Goal: Task Accomplishment & Management: Use online tool/utility

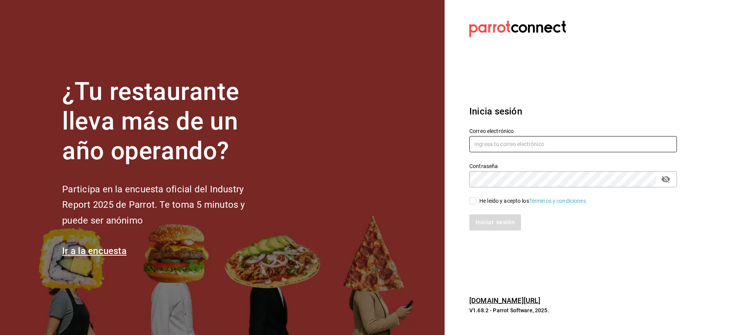
type input "[PERSON_NAME][EMAIL_ADDRESS][PERSON_NAME][DOMAIN_NAME]"
click at [485, 198] on div "He leído y acepto los Términos y condiciones." at bounding box center [533, 201] width 108 height 8
click at [476, 198] on input "He leído y acepto los Términos y condiciones." at bounding box center [472, 201] width 7 height 7
checkbox input "true"
click at [491, 218] on button "Iniciar sesión" at bounding box center [495, 223] width 53 height 16
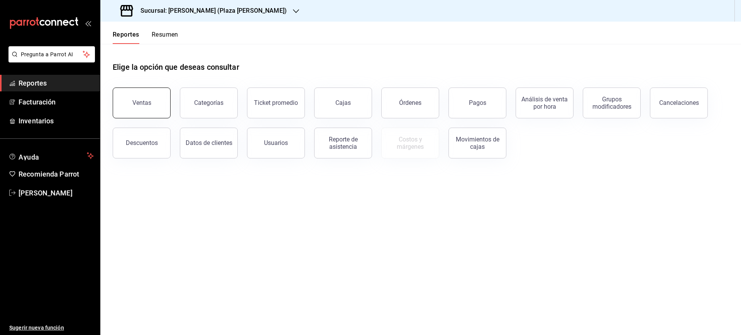
click at [152, 108] on button "Ventas" at bounding box center [142, 103] width 58 height 31
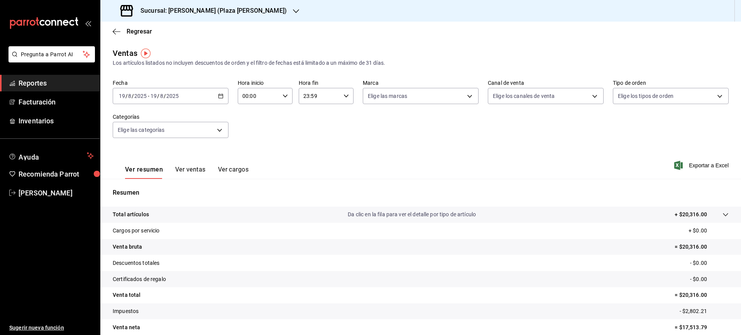
click at [149, 93] on span "-" at bounding box center [149, 96] width 2 height 6
click at [146, 185] on span "Rango de fechas" at bounding box center [149, 189] width 60 height 8
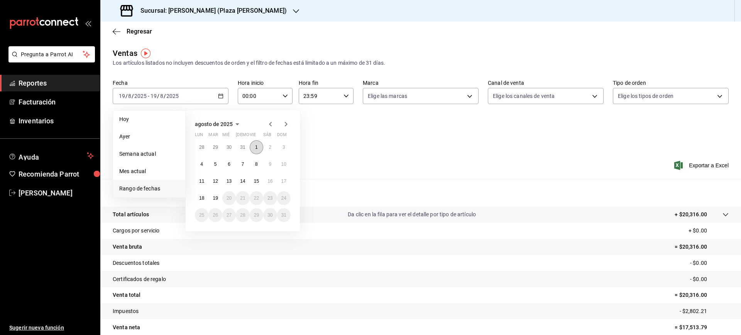
click at [257, 143] on button "1" at bounding box center [257, 148] width 14 height 14
click at [219, 200] on button "19" at bounding box center [215, 198] width 14 height 14
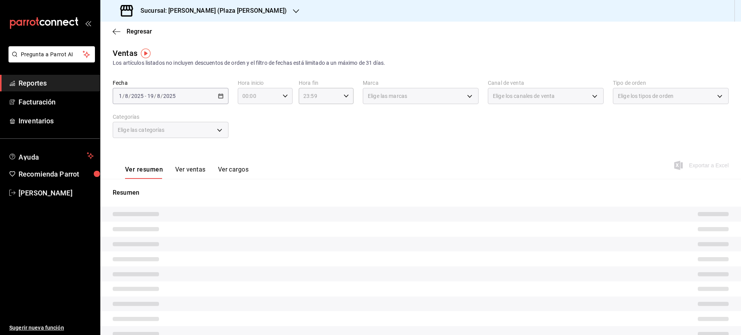
click at [283, 97] on icon "button" at bounding box center [285, 95] width 5 height 5
click at [251, 157] on span "05" at bounding box center [249, 160] width 15 height 6
type input "05:00"
drag, startPoint x: 337, startPoint y: 99, endPoint x: 342, endPoint y: 98, distance: 4.3
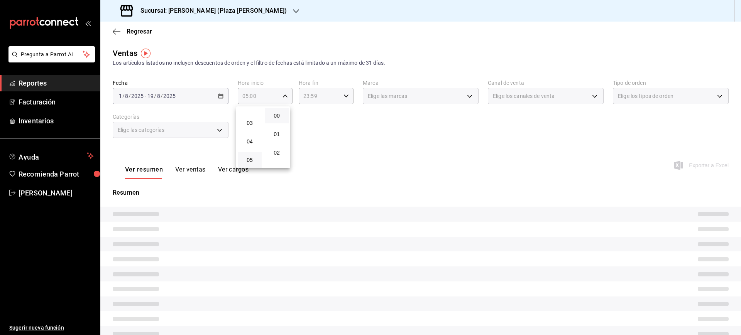
click at [337, 98] on div at bounding box center [370, 167] width 741 height 335
click at [344, 97] on \(Stroke\) "button" at bounding box center [346, 96] width 5 height 3
click at [310, 117] on span "05" at bounding box center [310, 115] width 15 height 6
click at [335, 115] on span "00" at bounding box center [337, 116] width 15 height 6
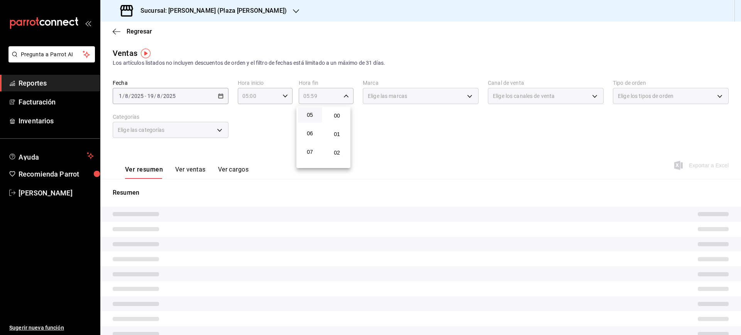
type input "05:00"
click at [430, 147] on div at bounding box center [370, 167] width 741 height 335
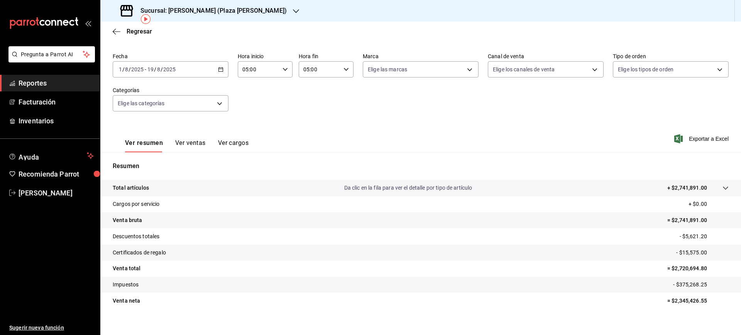
scroll to position [34, 0]
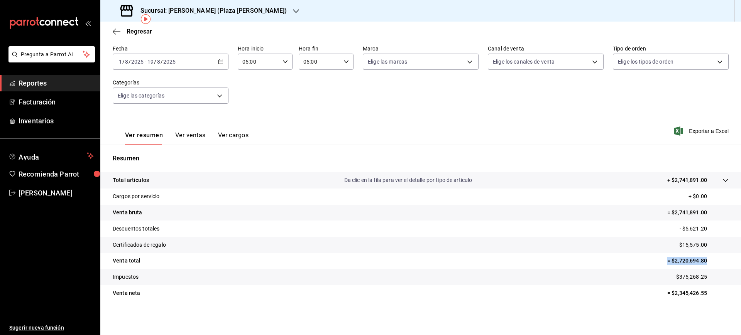
drag, startPoint x: 688, startPoint y: 259, endPoint x: 597, endPoint y: 269, distance: 92.0
click at [647, 259] on tr "Venta total = $2,720,694.80" at bounding box center [420, 261] width 641 height 16
click at [591, 269] on tr "Impuestos - $375,268.25" at bounding box center [420, 277] width 641 height 16
drag, startPoint x: 704, startPoint y: 264, endPoint x: 639, endPoint y: 268, distance: 65.3
click at [645, 267] on tr "Venta total = $2,720,694.80" at bounding box center [420, 261] width 641 height 16
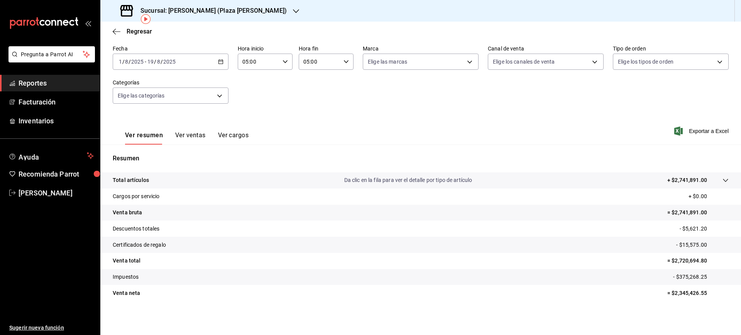
click at [613, 270] on tr "Impuestos - $375,268.25" at bounding box center [420, 277] width 641 height 16
click at [141, 32] on span "Regresar" at bounding box center [139, 31] width 25 height 7
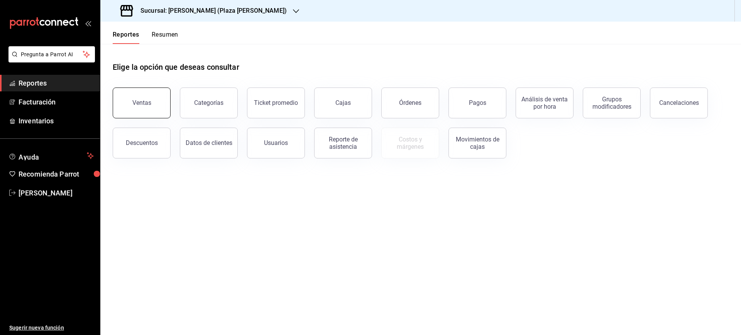
click at [150, 99] on button "Ventas" at bounding box center [142, 103] width 58 height 31
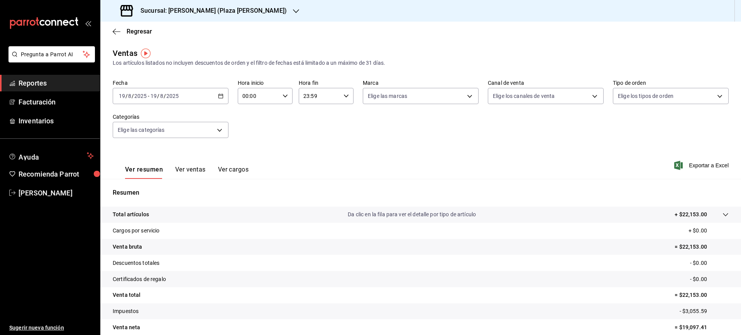
click at [220, 95] on icon "button" at bounding box center [220, 95] width 5 height 5
click at [144, 195] on li "Rango de fechas" at bounding box center [149, 188] width 72 height 17
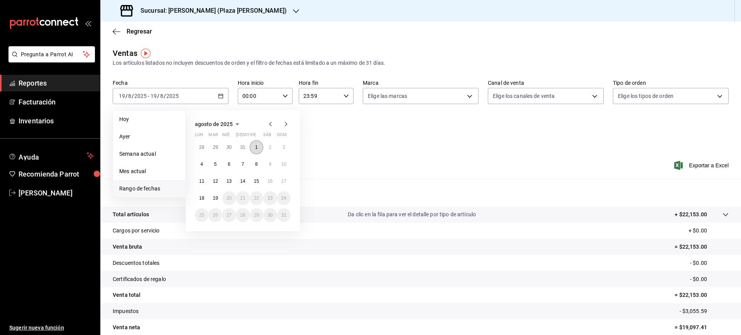
click at [261, 146] on button "1" at bounding box center [257, 148] width 14 height 14
click at [286, 164] on abbr "10" at bounding box center [283, 164] width 5 height 5
click at [257, 149] on abbr "1" at bounding box center [256, 147] width 3 height 5
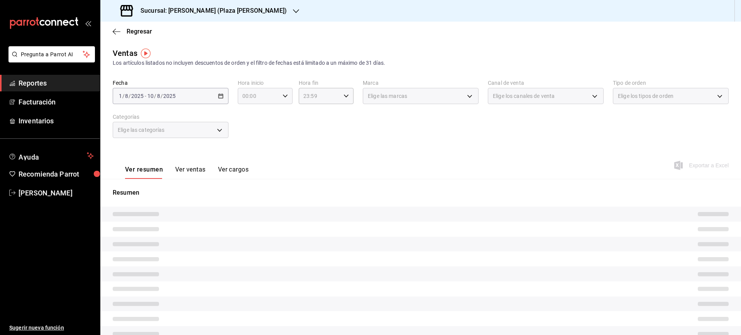
click at [286, 98] on div "00:00 Hora inicio" at bounding box center [265, 96] width 55 height 16
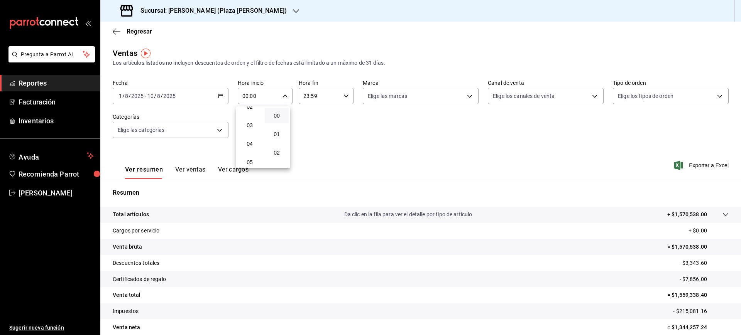
scroll to position [48, 0]
click at [251, 160] on span "05" at bounding box center [249, 160] width 15 height 6
type input "05:00"
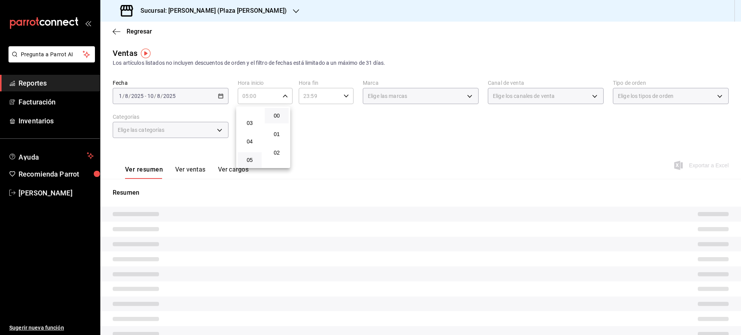
click at [340, 97] on div at bounding box center [370, 167] width 741 height 335
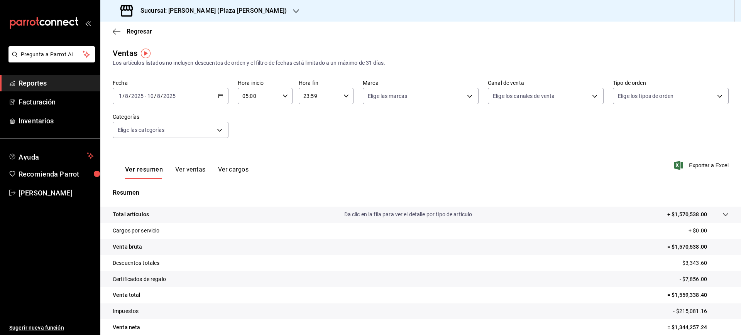
click at [343, 100] on div "23:59 Hora fin" at bounding box center [326, 96] width 55 height 16
click at [312, 119] on button "05" at bounding box center [310, 114] width 24 height 15
click at [338, 117] on span "00" at bounding box center [337, 116] width 15 height 6
type input "05:00"
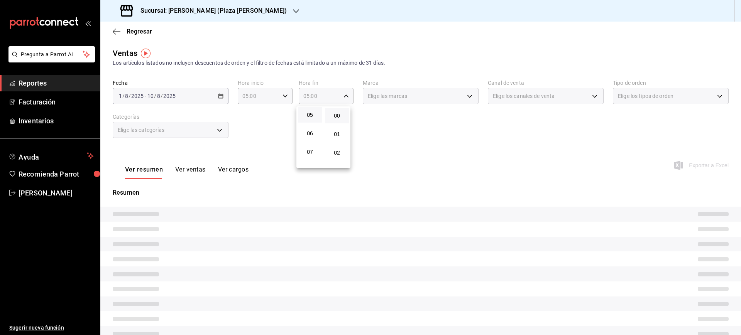
click at [386, 135] on div at bounding box center [370, 167] width 741 height 335
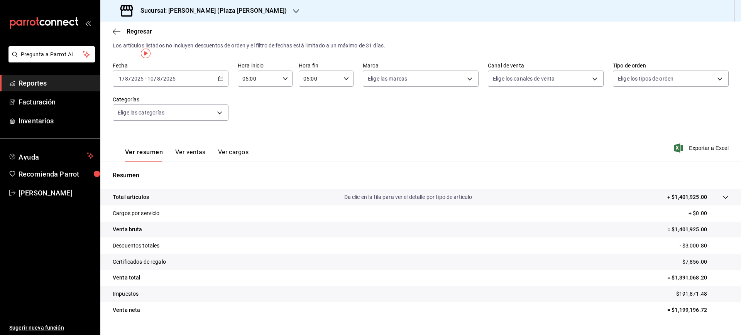
scroll to position [34, 0]
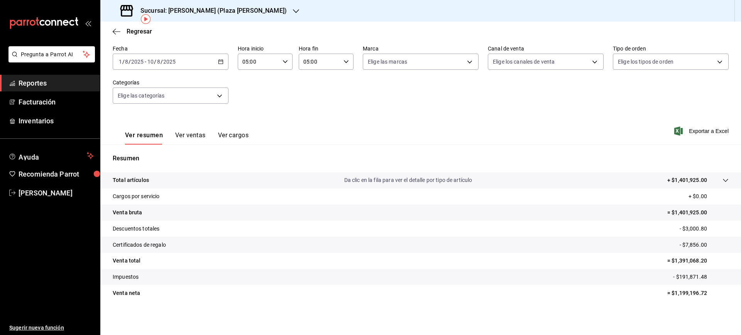
click at [189, 61] on div "[DATE] [DATE] - [DATE] [DATE]" at bounding box center [171, 62] width 116 height 16
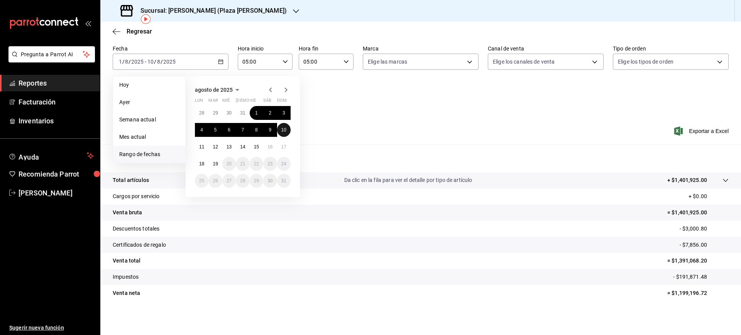
click at [281, 129] on abbr "10" at bounding box center [283, 129] width 5 height 5
click at [230, 145] on abbr "13" at bounding box center [229, 146] width 5 height 5
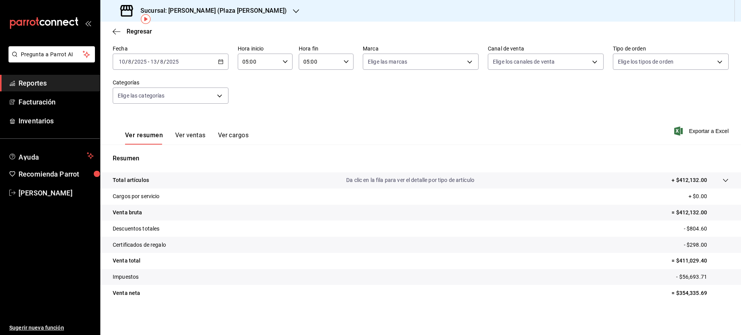
click at [174, 69] on div "[DATE] [DATE] - [DATE] [DATE]" at bounding box center [171, 62] width 116 height 16
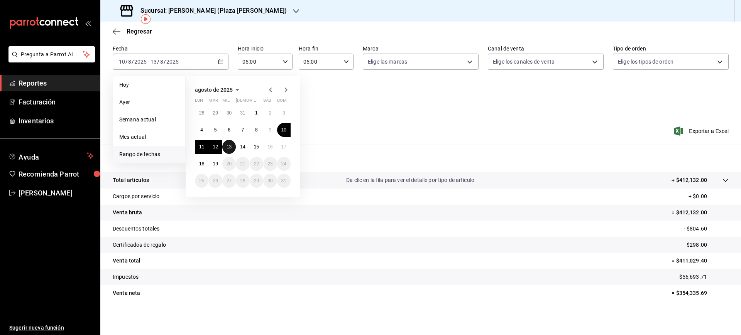
click at [230, 148] on abbr "13" at bounding box center [229, 146] width 5 height 5
click at [239, 148] on button "14" at bounding box center [243, 147] width 14 height 14
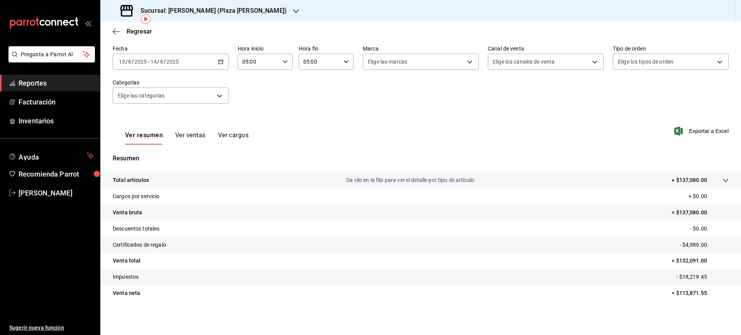
click at [183, 64] on div "[DATE] [DATE] - [DATE] [DATE]" at bounding box center [171, 62] width 116 height 16
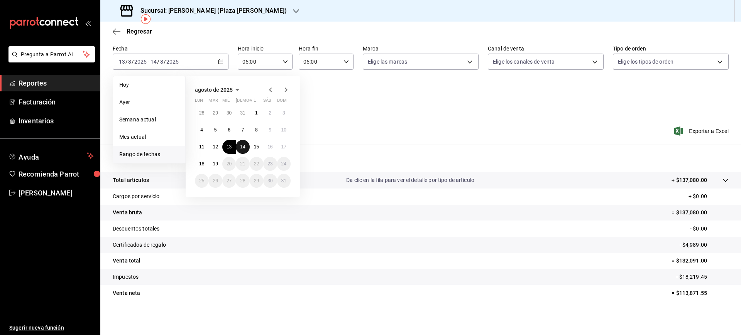
click at [242, 147] on abbr "14" at bounding box center [242, 146] width 5 height 5
click at [252, 149] on button "15" at bounding box center [257, 147] width 14 height 14
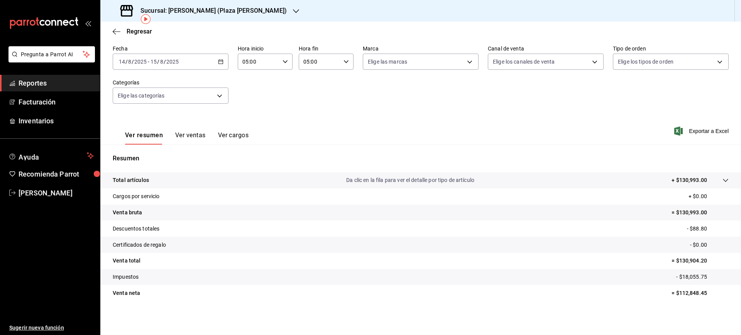
click at [191, 63] on div "[DATE] [DATE] - [DATE] [DATE]" at bounding box center [171, 62] width 116 height 16
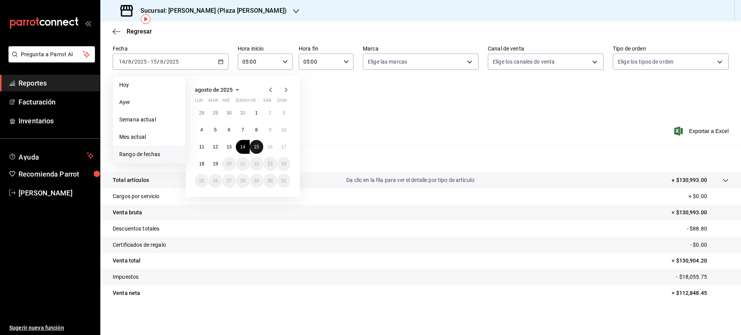
click at [262, 150] on button "15" at bounding box center [257, 147] width 14 height 14
click at [269, 147] on abbr "16" at bounding box center [270, 146] width 5 height 5
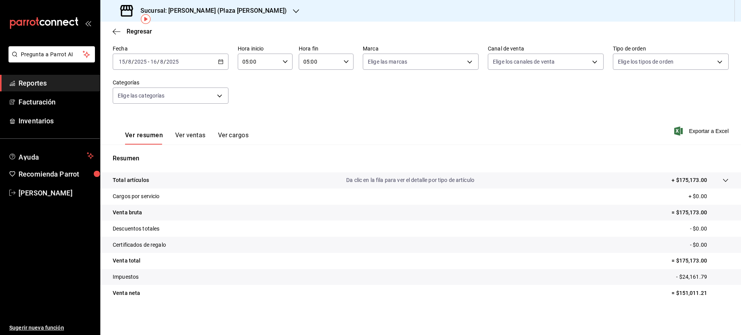
click at [177, 64] on input "2025" at bounding box center [172, 62] width 13 height 6
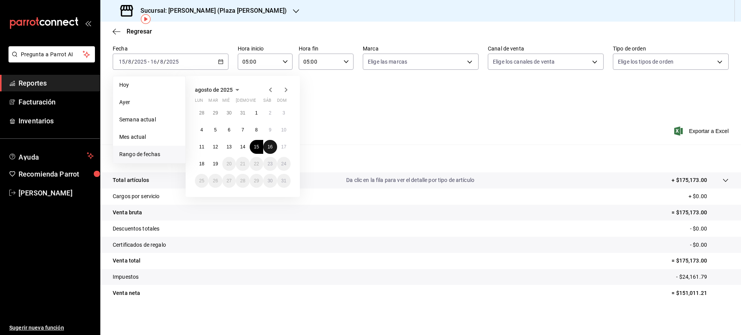
click at [273, 146] on button "16" at bounding box center [270, 147] width 14 height 14
click at [283, 146] on abbr "17" at bounding box center [283, 146] width 5 height 5
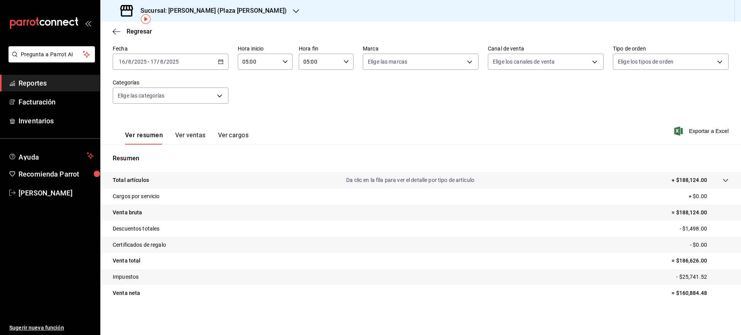
click at [197, 69] on div "[DATE] [DATE] - [DATE] [DATE]" at bounding box center [171, 62] width 116 height 16
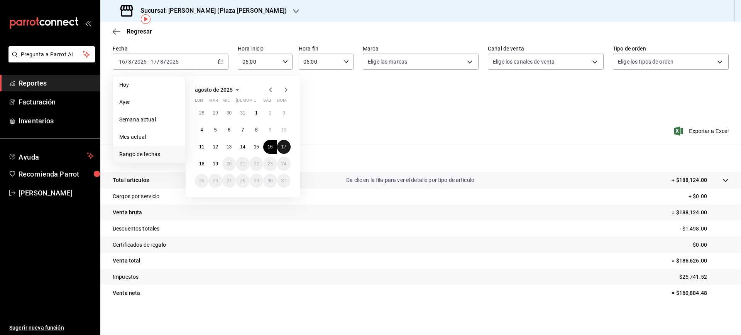
click at [281, 145] on abbr "17" at bounding box center [283, 146] width 5 height 5
click at [208, 164] on button "18" at bounding box center [202, 164] width 14 height 14
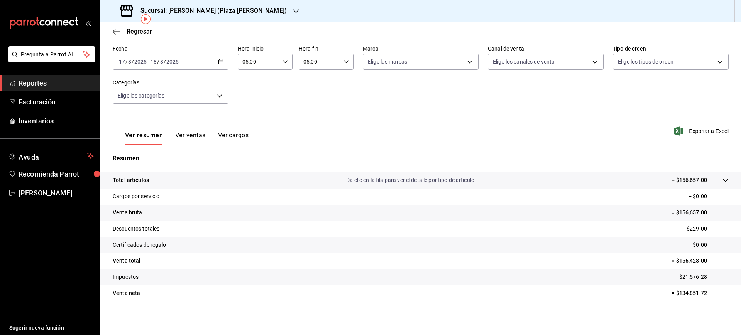
click at [167, 60] on input "2025" at bounding box center [172, 62] width 13 height 6
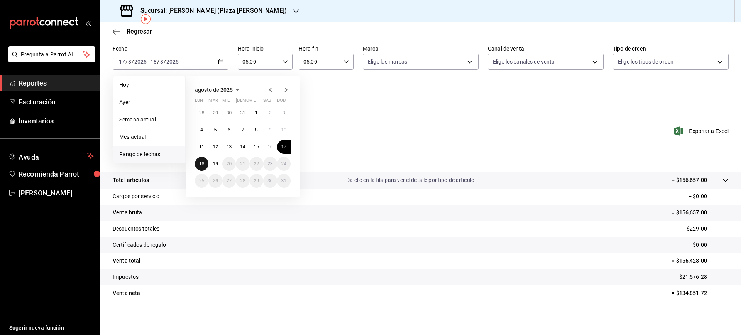
click at [200, 167] on button "18" at bounding box center [202, 164] width 14 height 14
click at [210, 166] on button "19" at bounding box center [215, 164] width 14 height 14
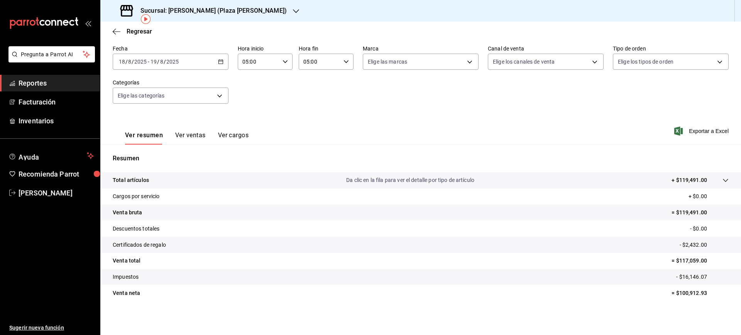
click at [198, 64] on div "[DATE] [DATE] - [DATE] [DATE]" at bounding box center [171, 62] width 116 height 16
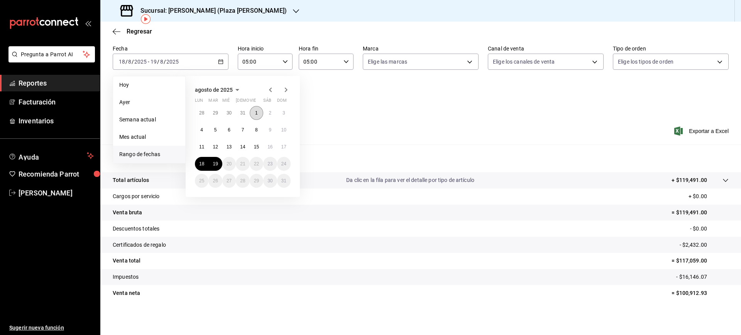
click at [254, 115] on button "1" at bounding box center [257, 113] width 14 height 14
click at [220, 164] on button "19" at bounding box center [215, 164] width 14 height 14
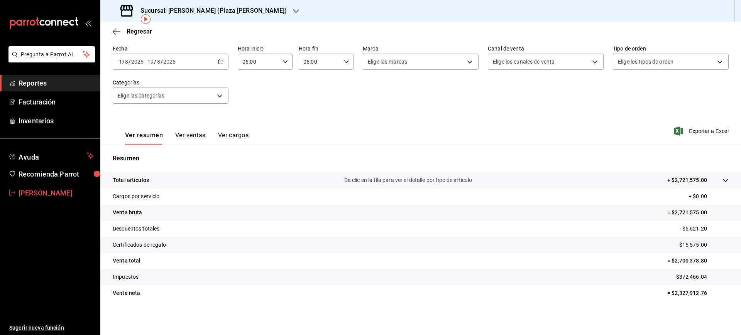
click at [30, 195] on span "[PERSON_NAME]" at bounding box center [56, 193] width 75 height 10
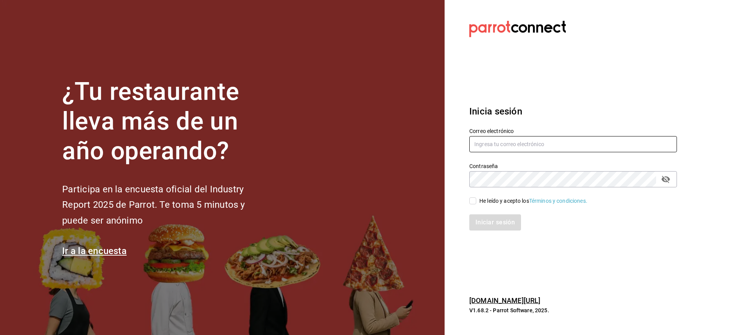
type input "[PERSON_NAME][EMAIL_ADDRESS][PERSON_NAME][DOMAIN_NAME]"
